Goal: Check status: Check status

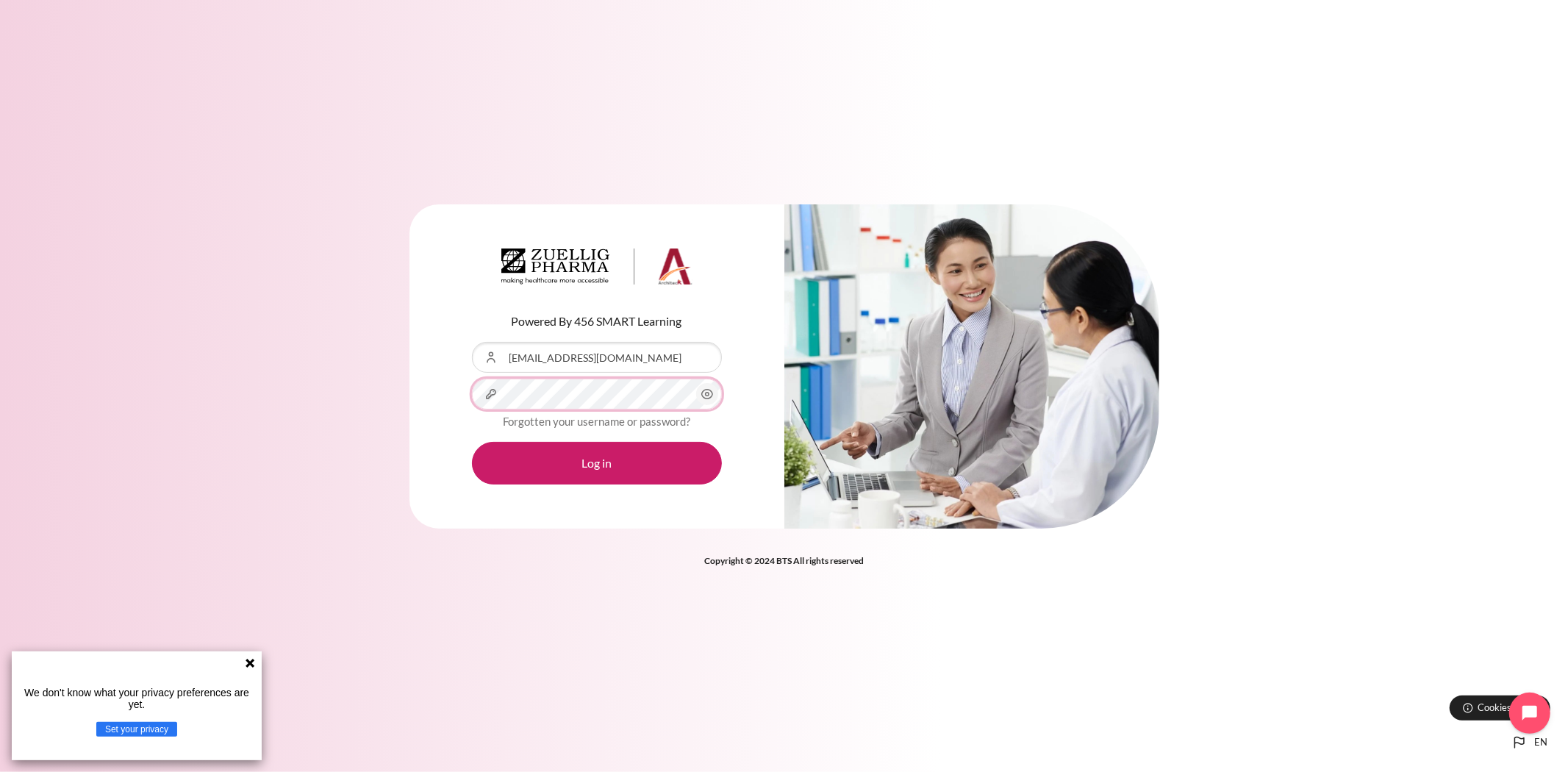
click at [472, 442] on button "Log in" at bounding box center [596, 463] width 250 height 42
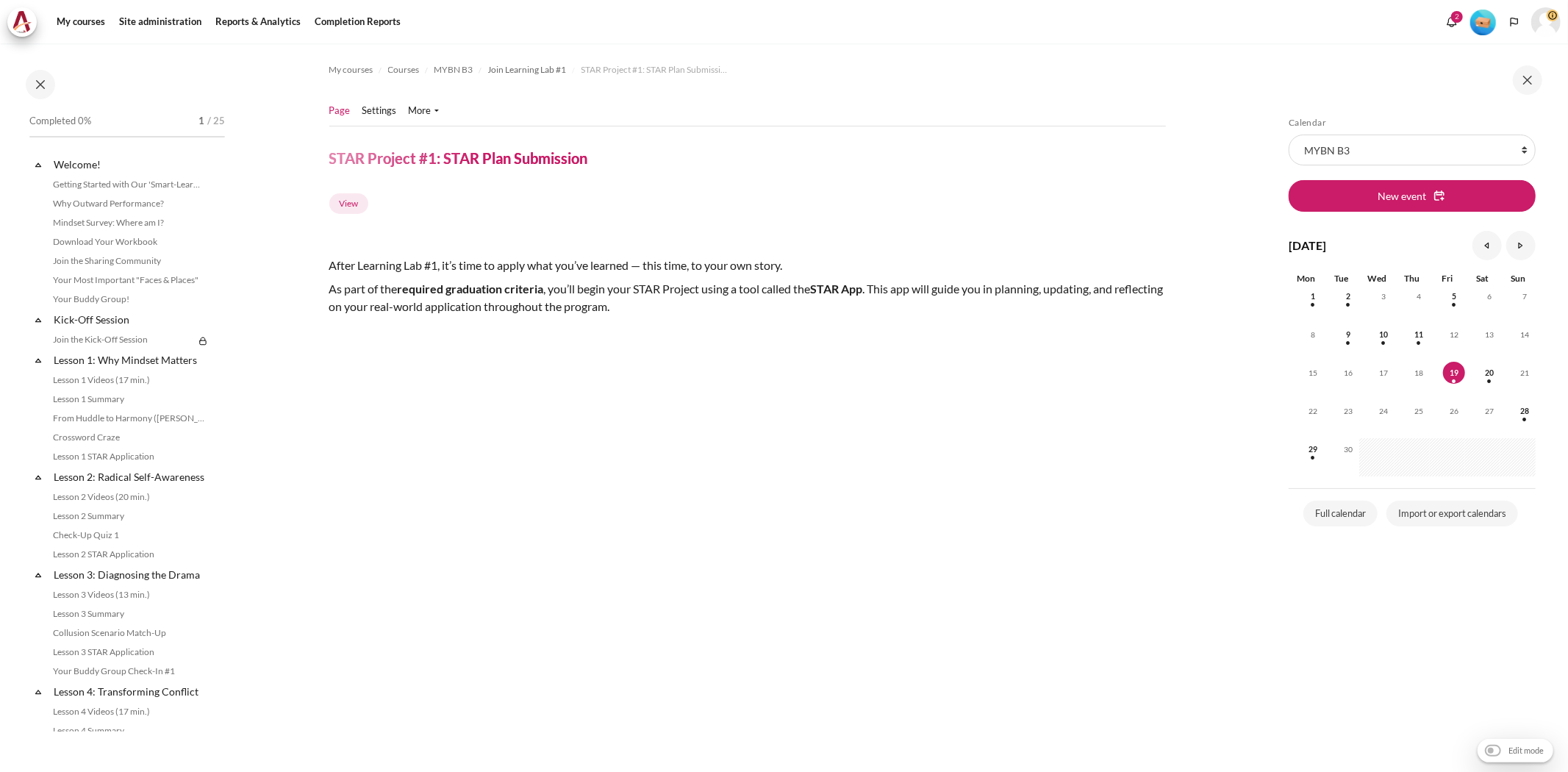
scroll to position [553, 0]
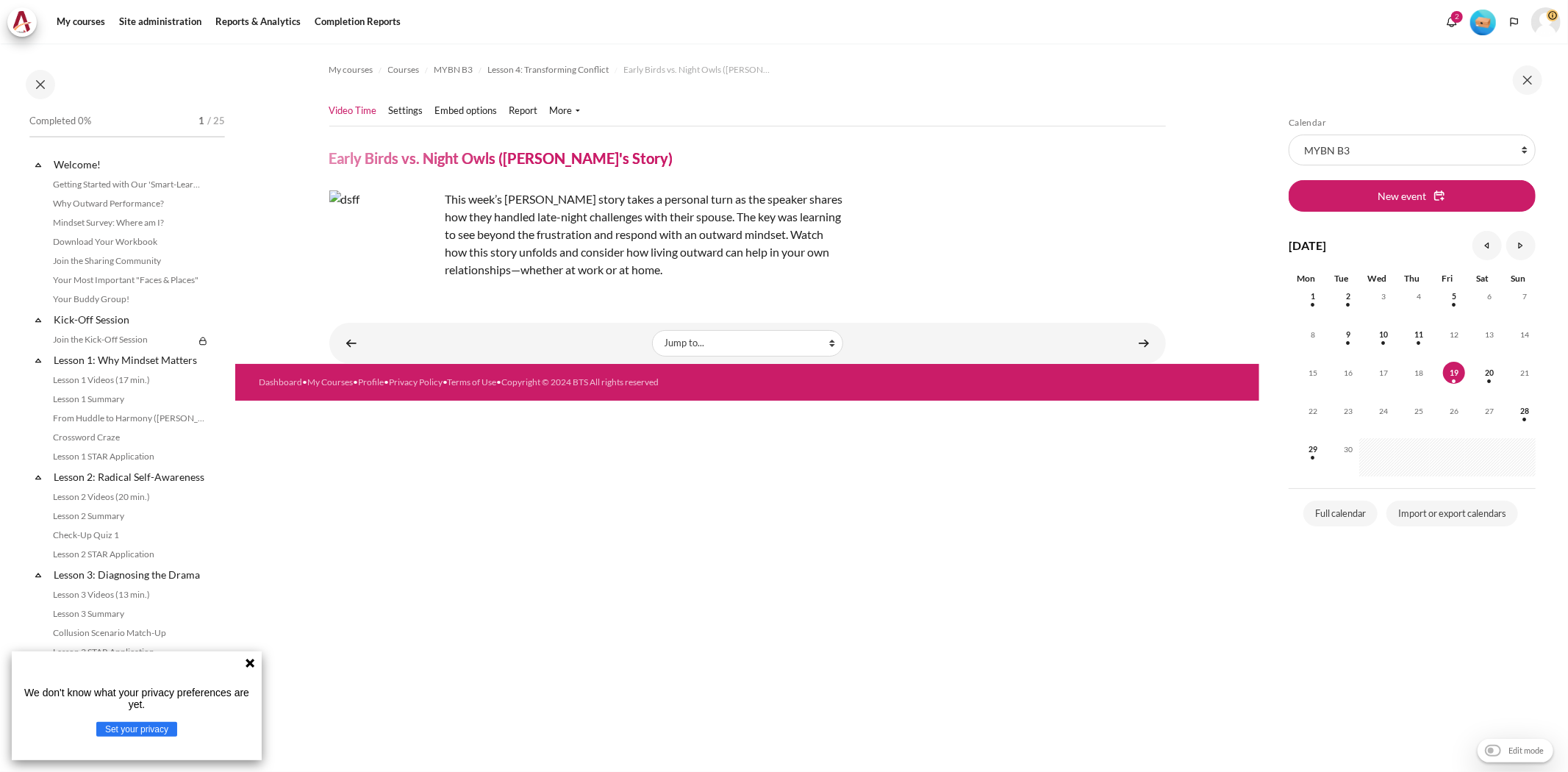
scroll to position [342, 0]
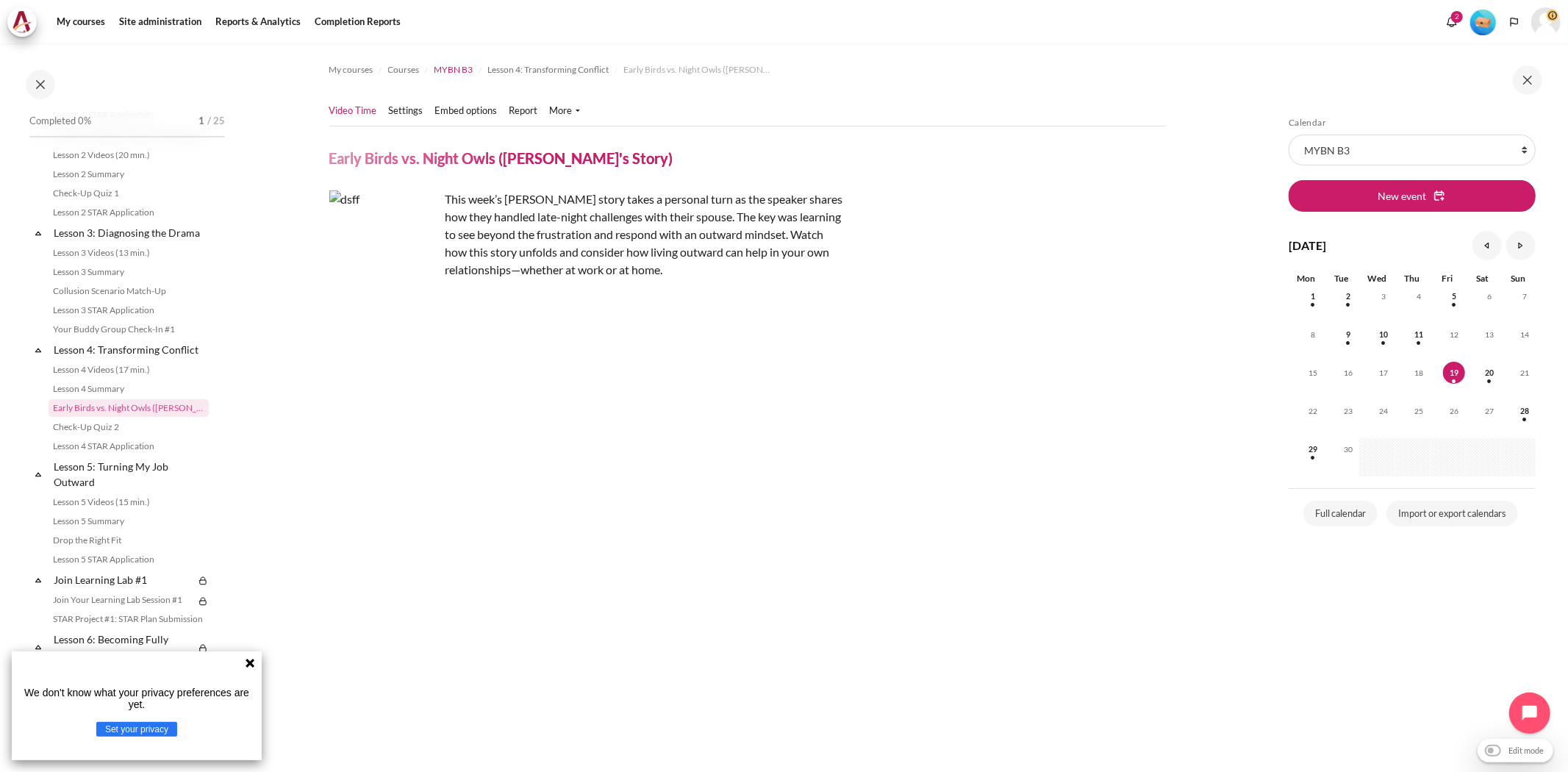
click at [468, 69] on span "MYBN B3" at bounding box center [453, 70] width 39 height 13
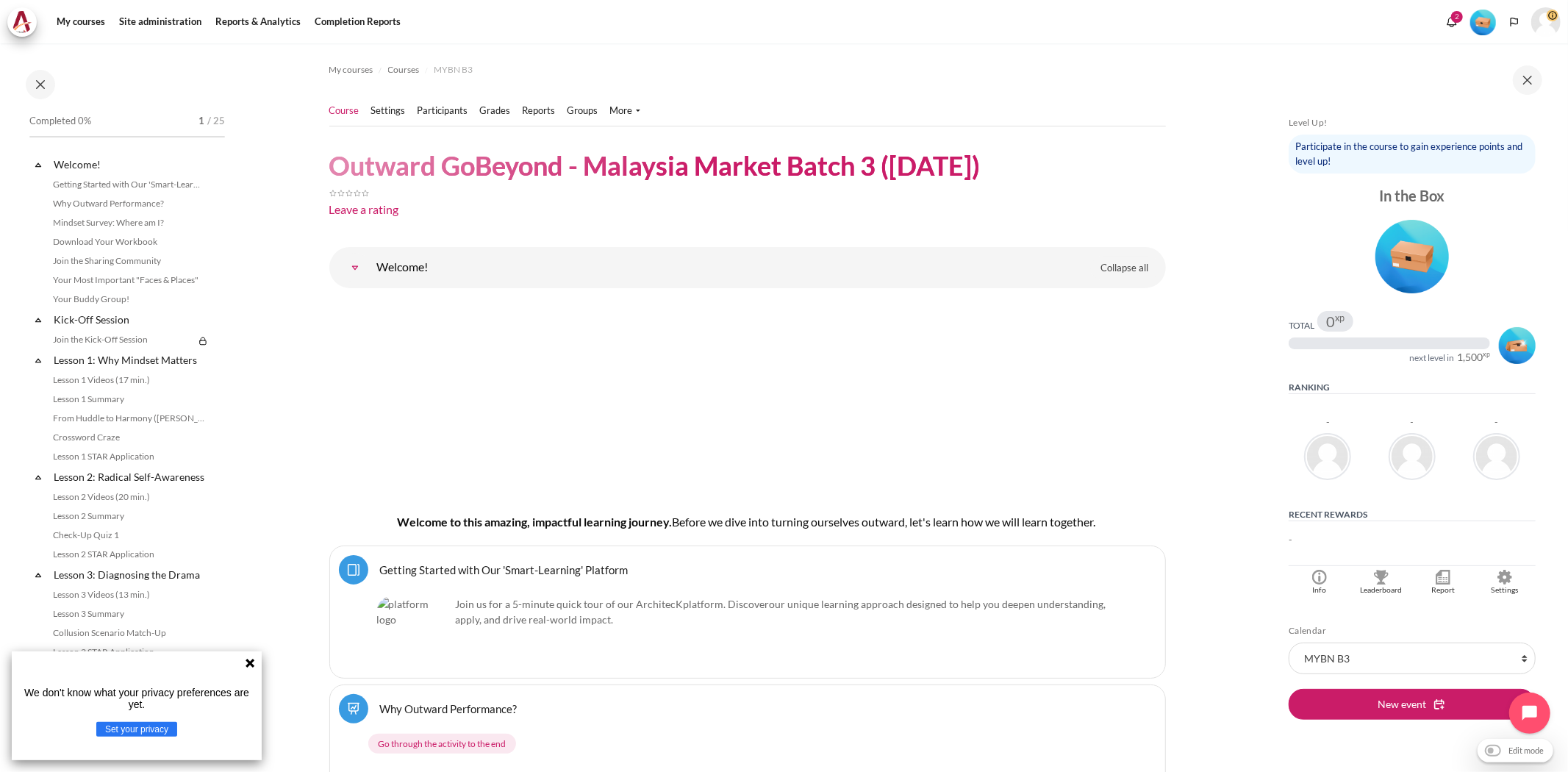
click at [456, 120] on ul "Course Settings Participants" at bounding box center [491, 111] width 323 height 29
click at [456, 111] on link "Participants" at bounding box center [443, 111] width 51 height 15
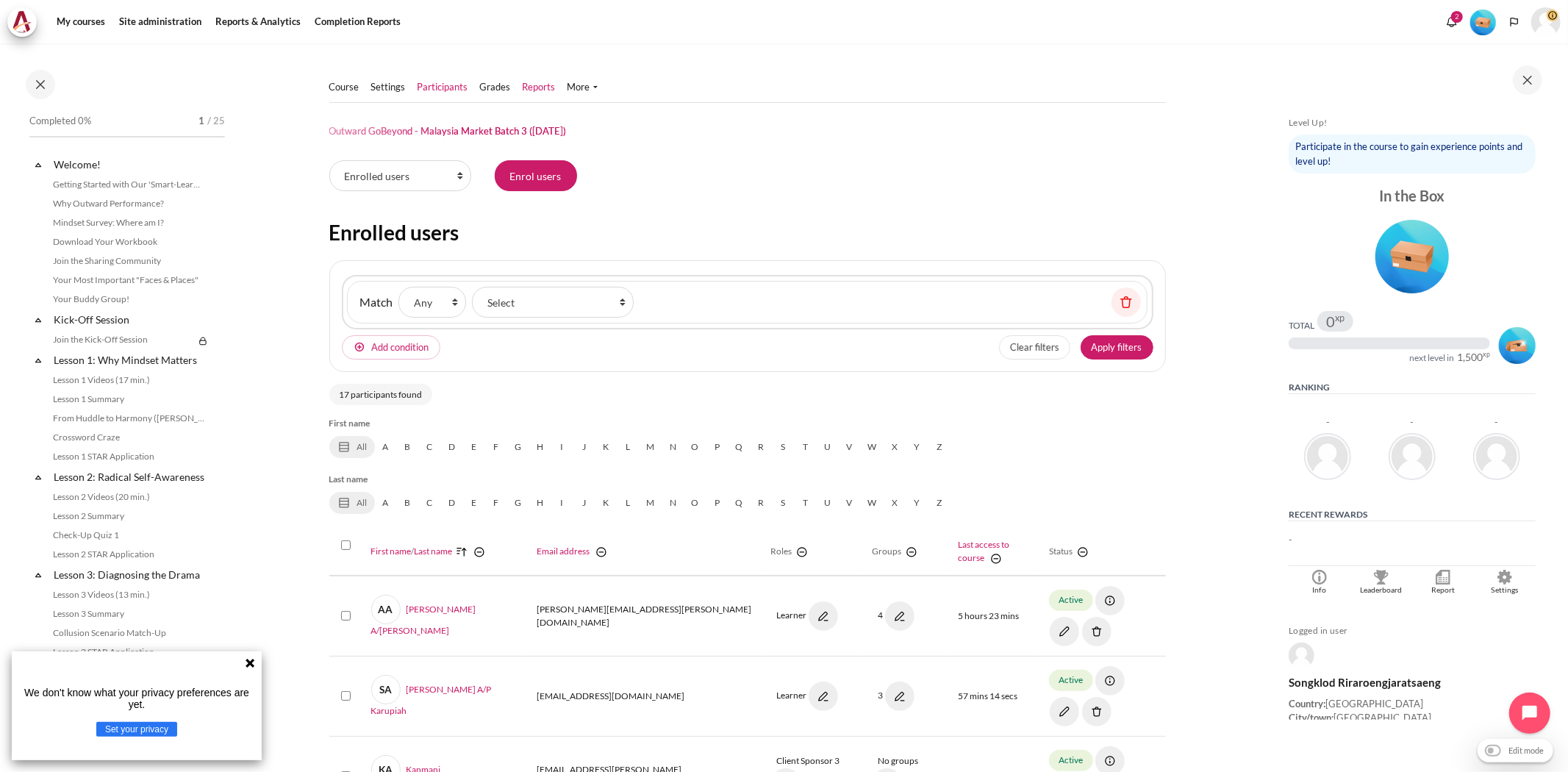
click at [542, 85] on link "Reports" at bounding box center [539, 87] width 33 height 15
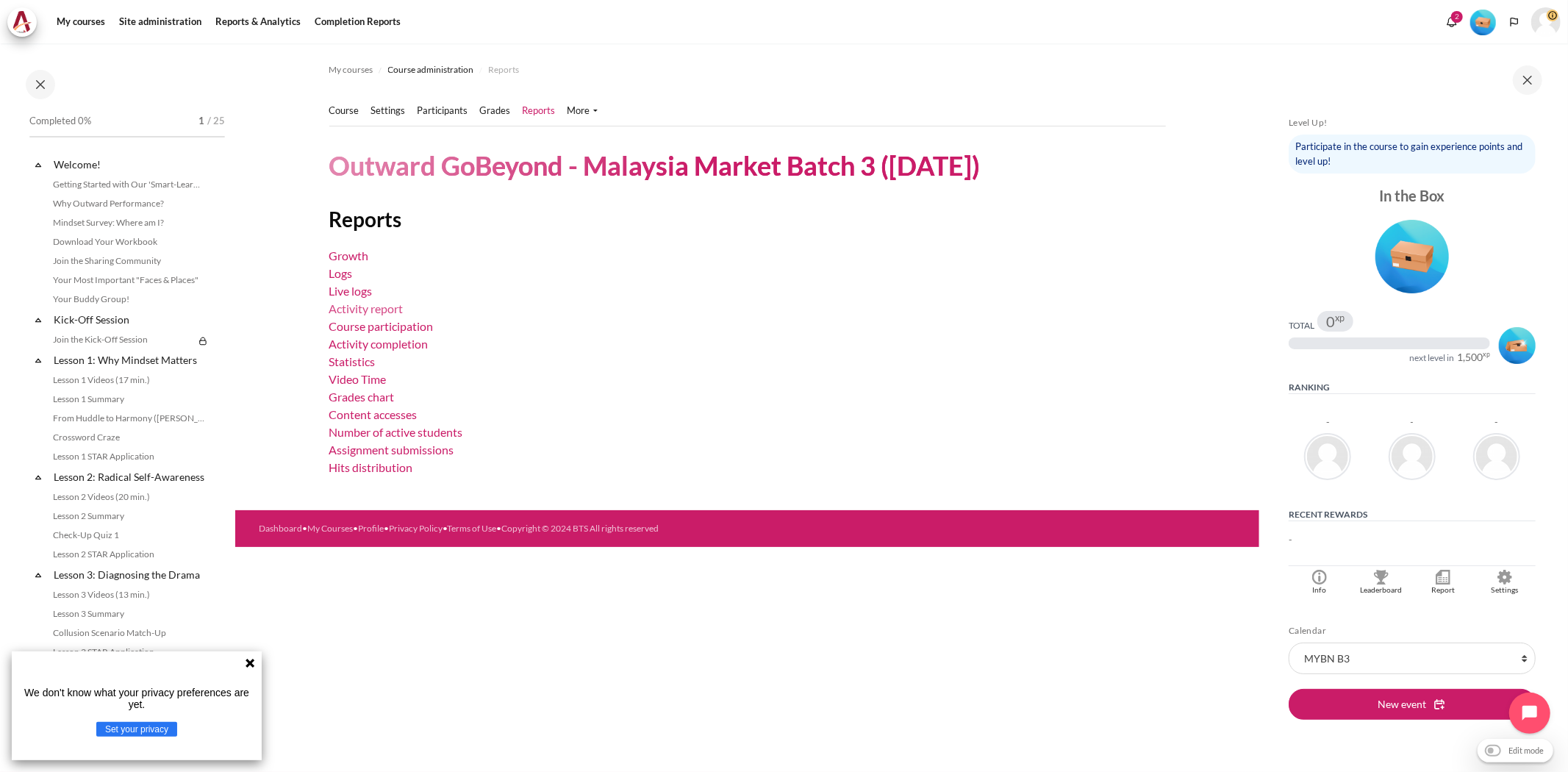
click at [374, 310] on link "Activity report" at bounding box center [366, 308] width 74 height 14
click at [398, 342] on link "Activity completion" at bounding box center [380, 343] width 100 height 14
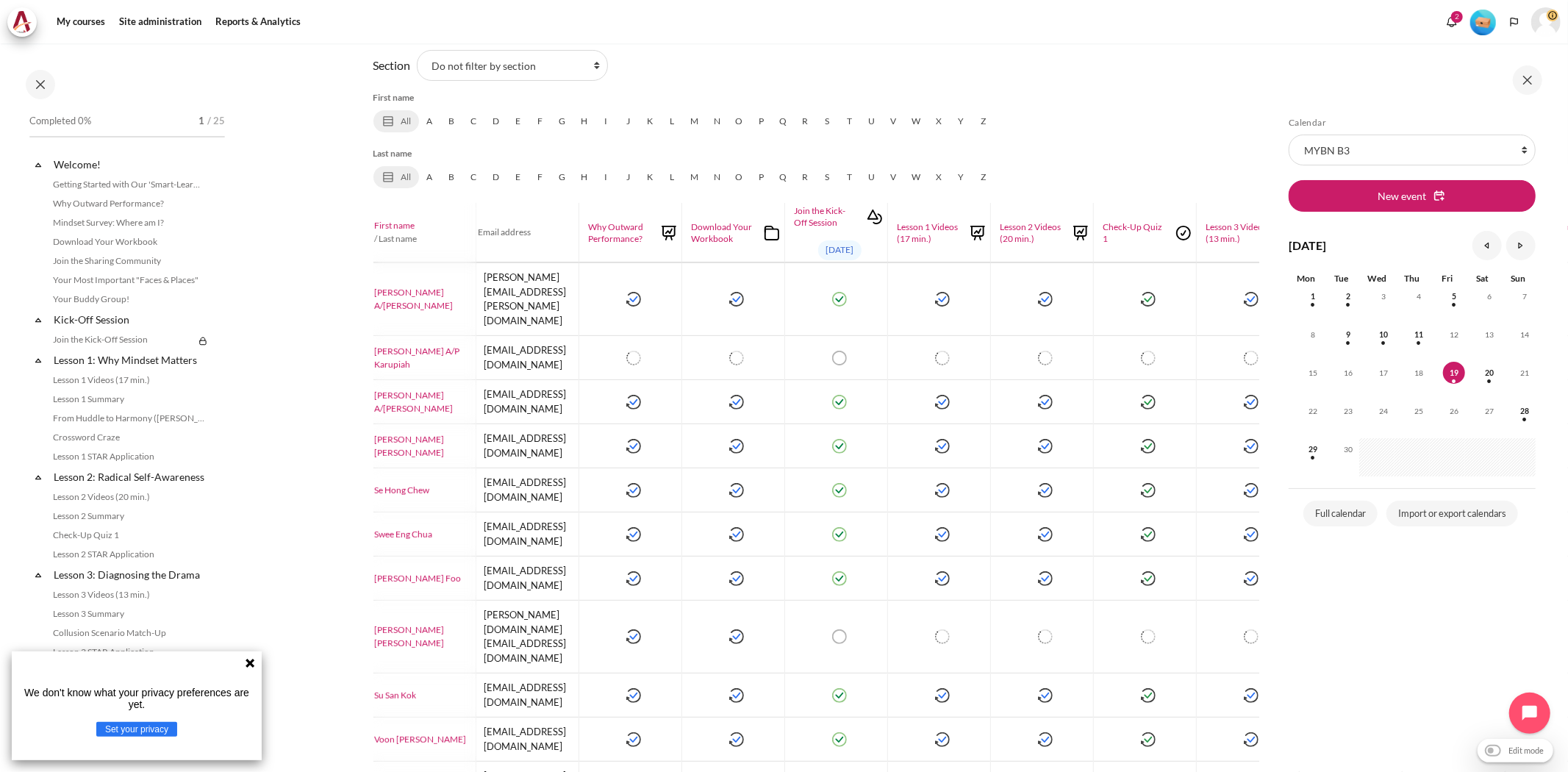
scroll to position [327, 0]
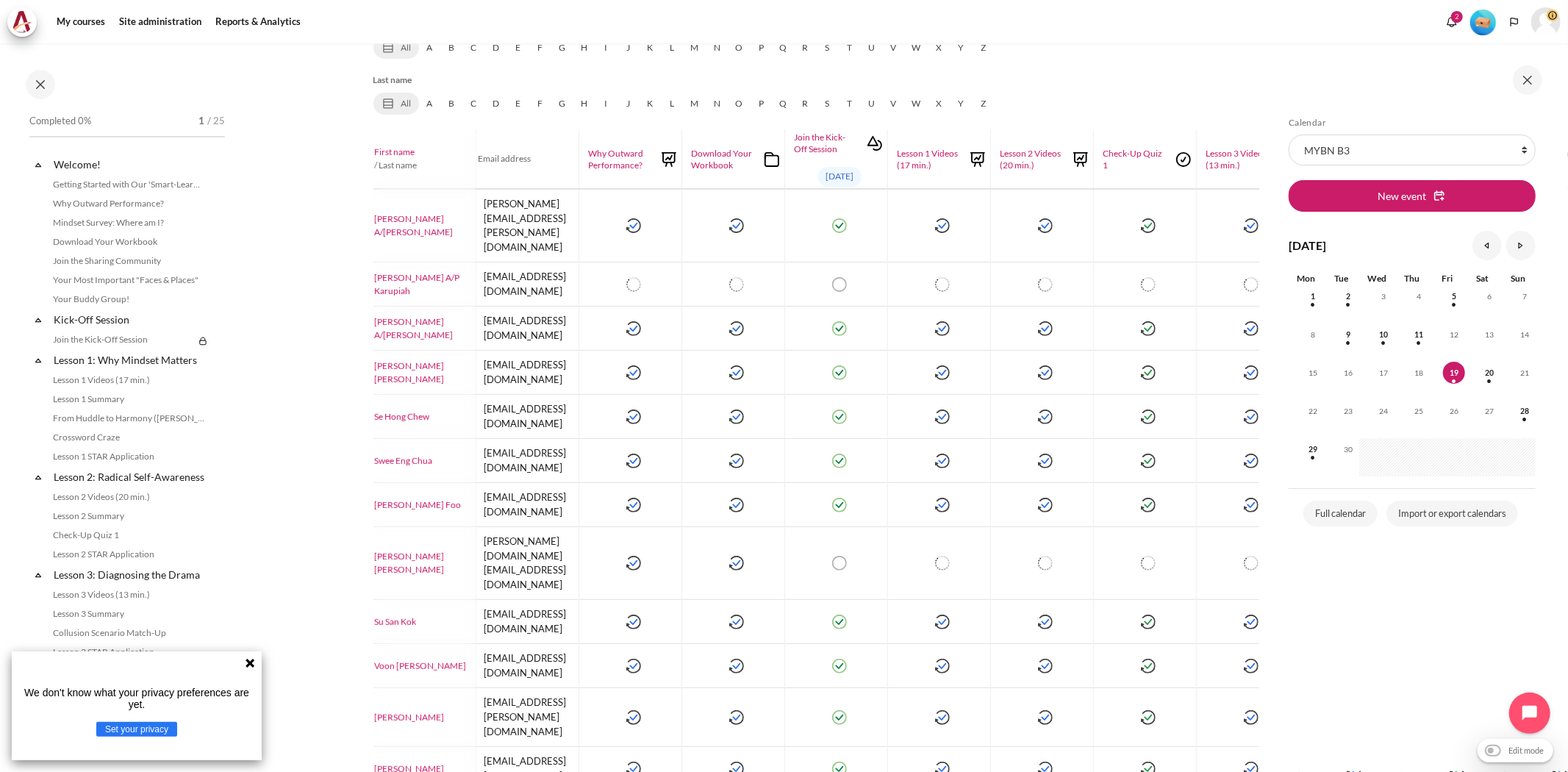
click at [833, 662] on div "Report type Activity completion Growth Logs Live logs Activity report Course pa…" at bounding box center [747, 427] width 748 height 1126
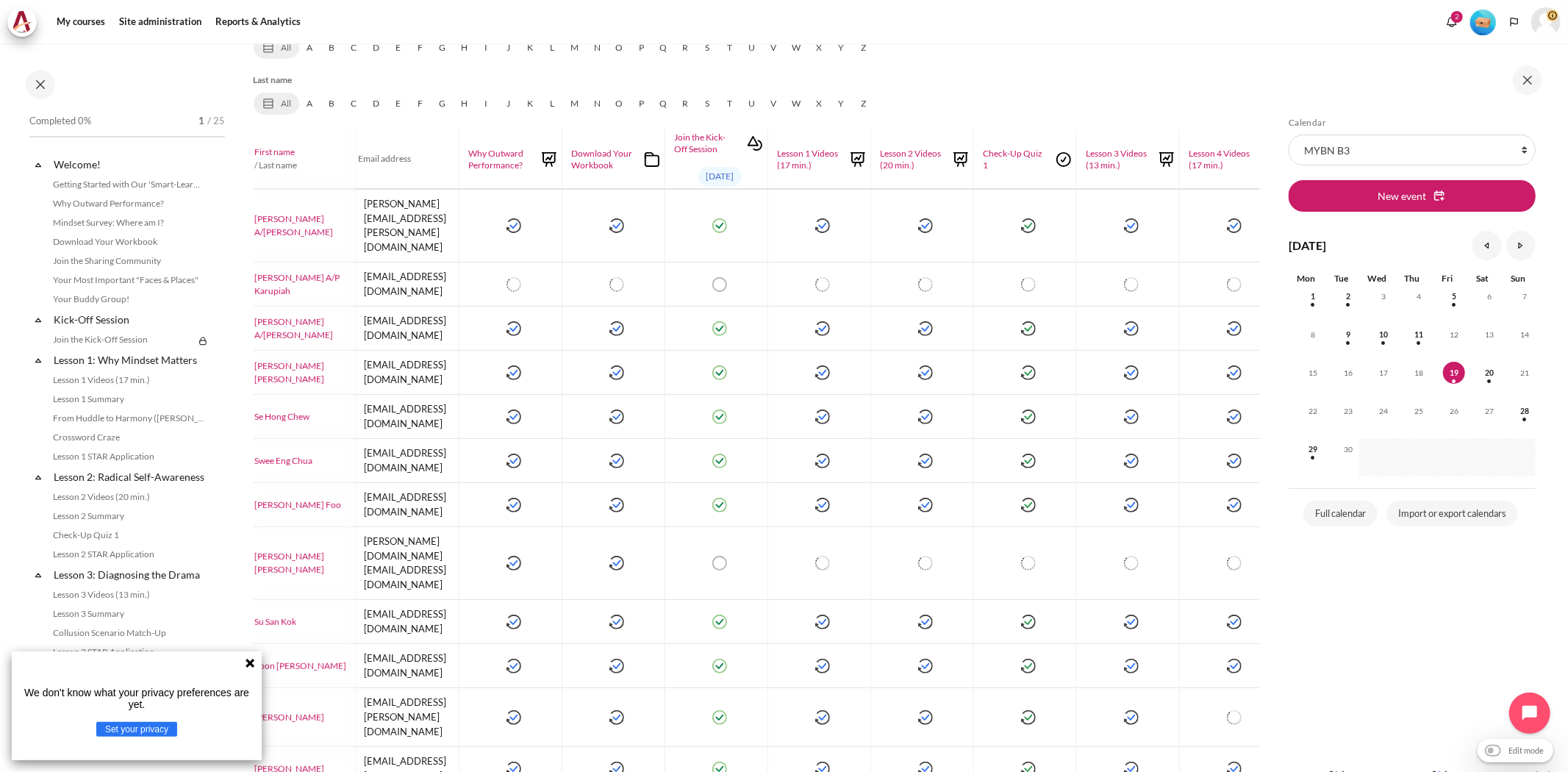
scroll to position [327, 86]
